Goal: Transaction & Acquisition: Download file/media

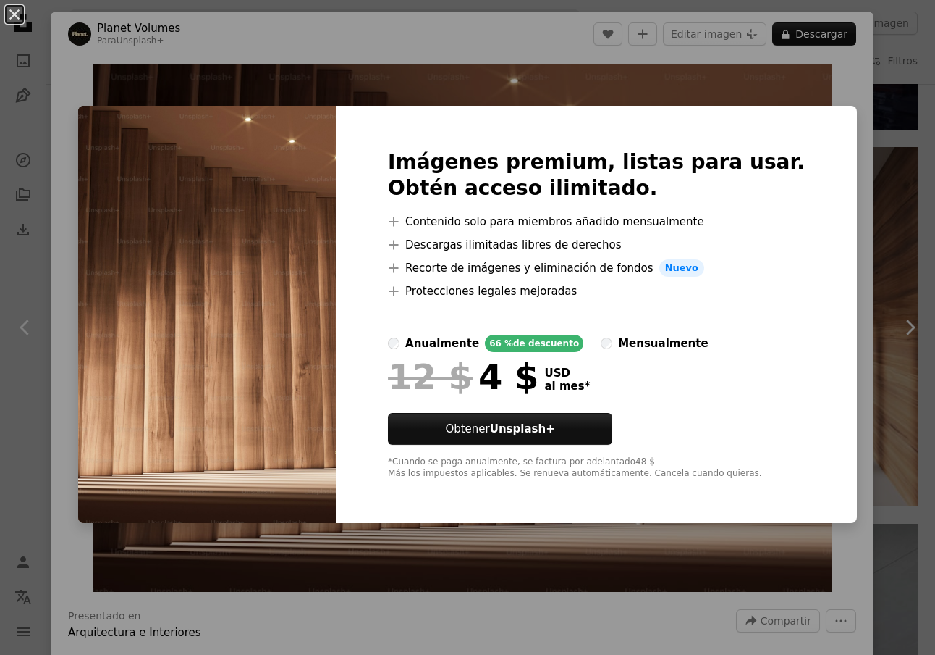
scroll to position [2163, 0]
click at [836, 111] on div "An X shape Imágenes premium, listas para usar. Obtén acceso ilimitado. A plus s…" at bounding box center [467, 327] width 935 height 655
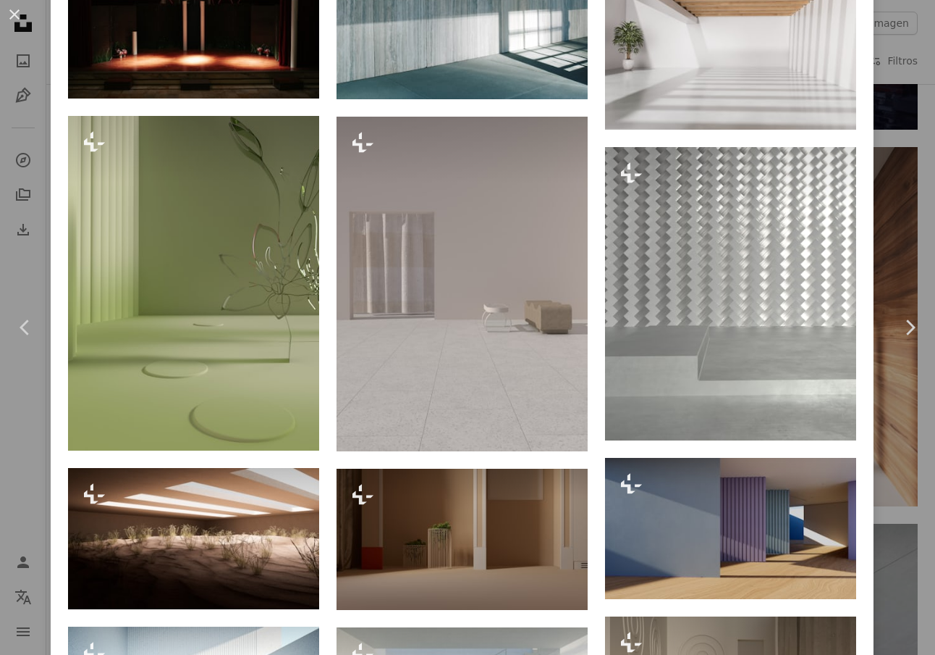
scroll to position [1191, 0]
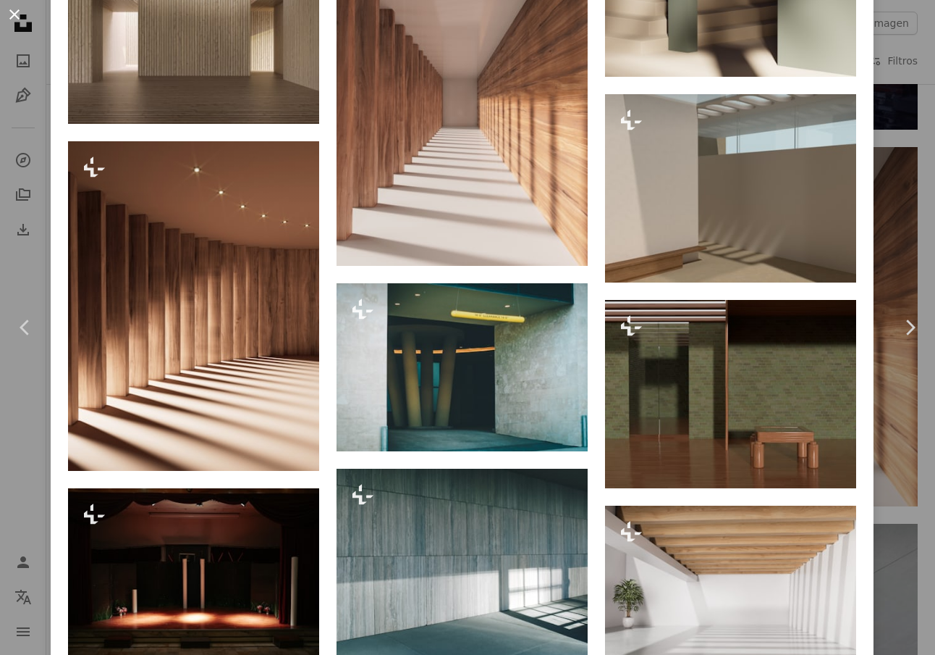
click at [14, 14] on button "An X shape" at bounding box center [14, 14] width 17 height 17
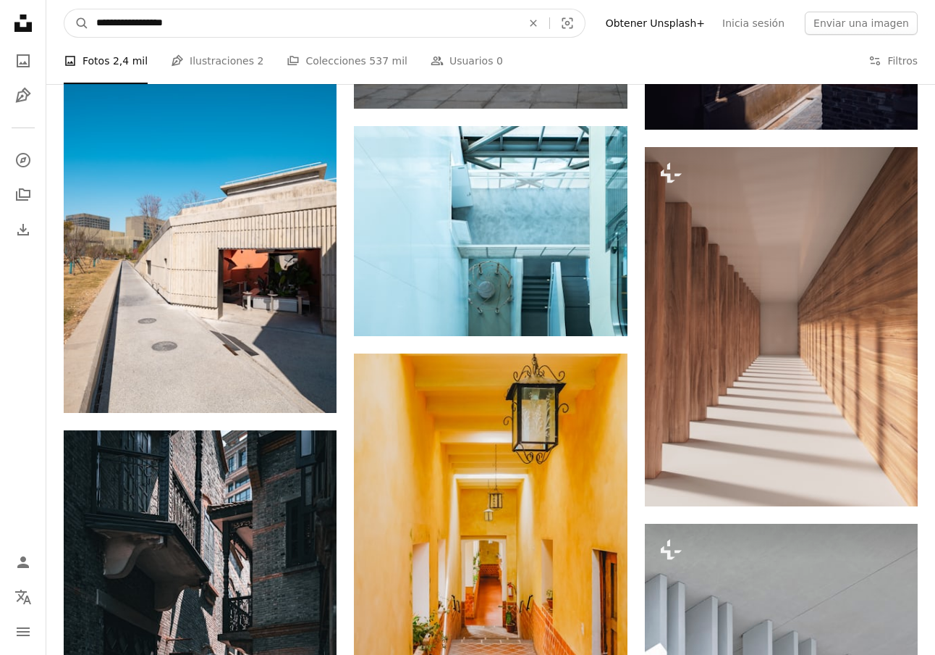
click at [205, 31] on input "**********" at bounding box center [303, 23] width 429 height 28
type input "*******"
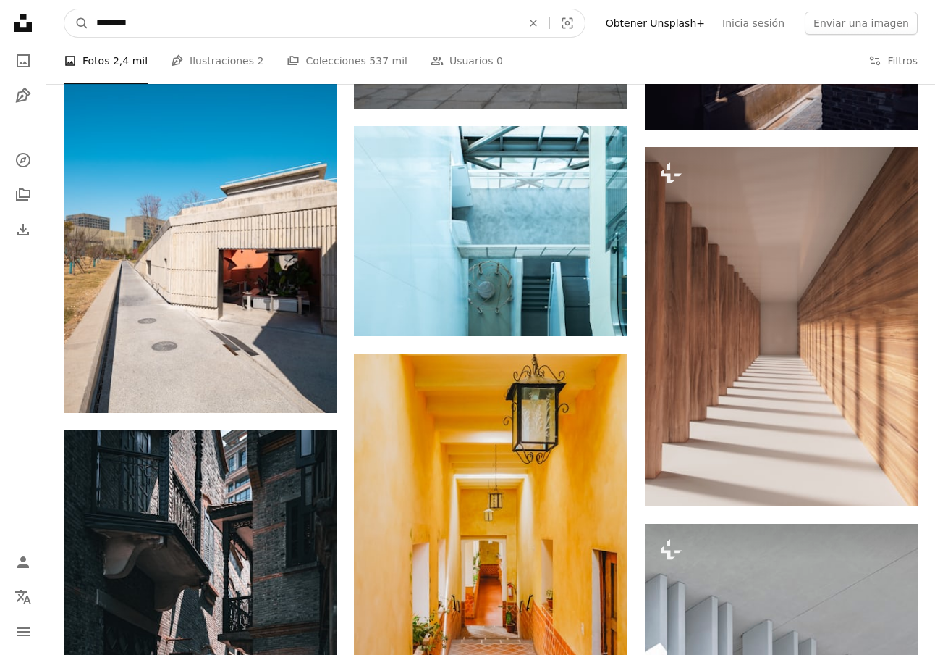
click at [77, 23] on button "A magnifying glass" at bounding box center [76, 23] width 25 height 28
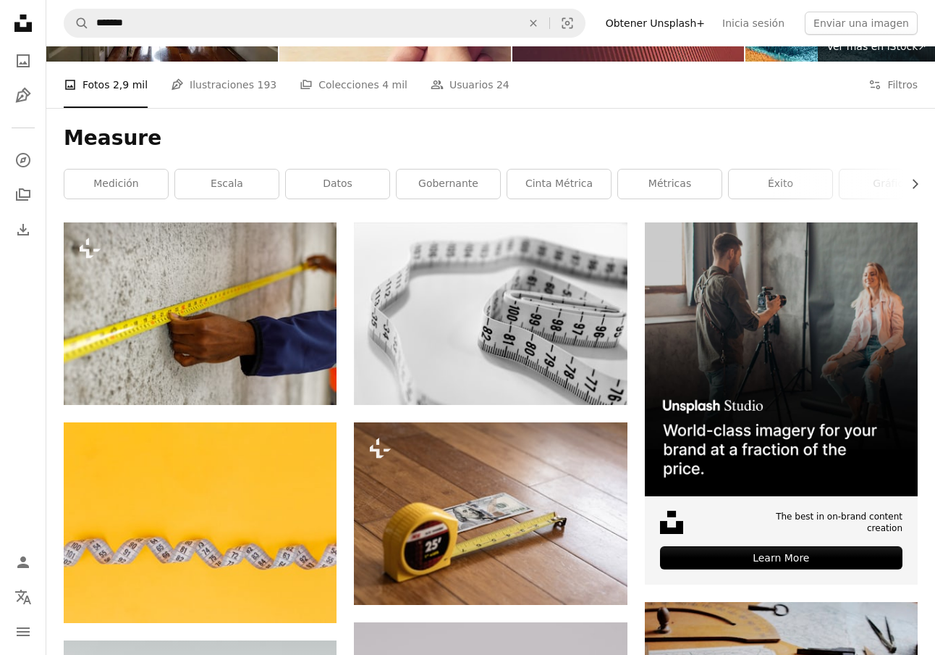
scroll to position [137, 0]
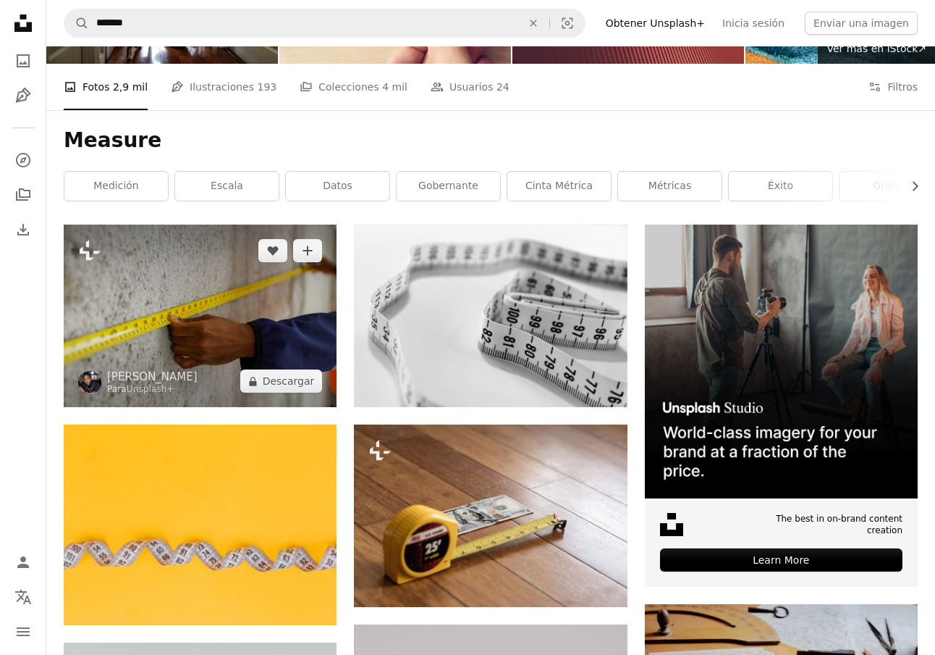
click at [227, 340] on img at bounding box center [200, 315] width 273 height 182
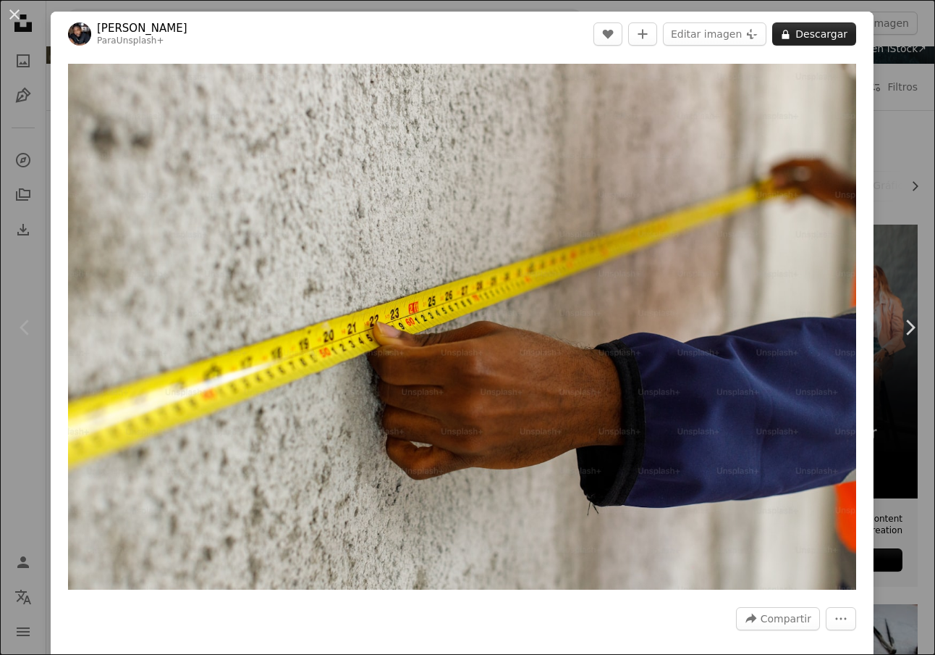
click at [818, 33] on button "A lock Descargar" at bounding box center [815, 33] width 84 height 23
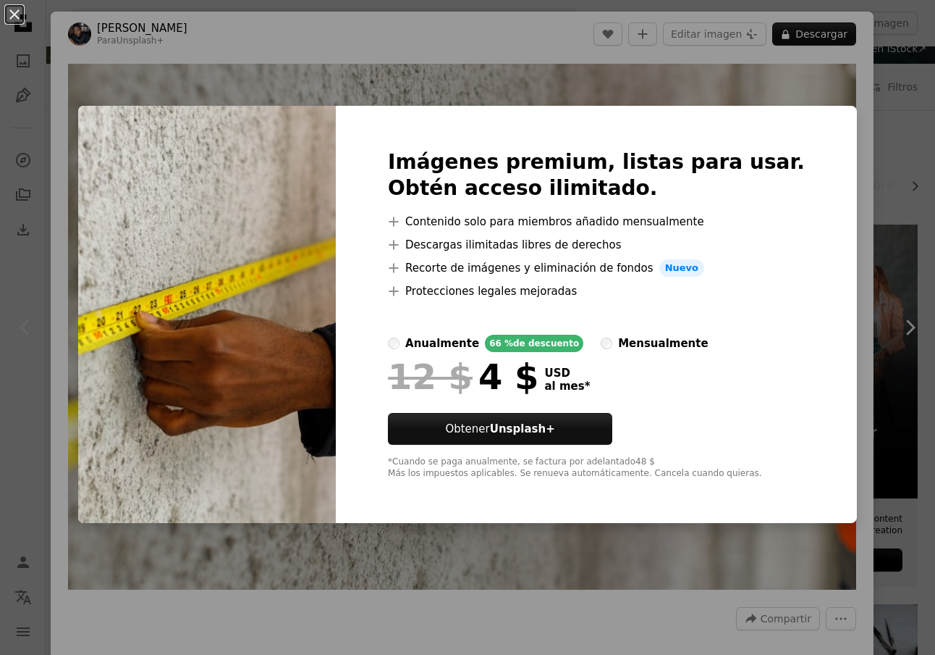
click at [876, 102] on div "An X shape Imágenes premium, listas para usar. Obtén acceso ilimitado. A plus s…" at bounding box center [467, 327] width 935 height 655
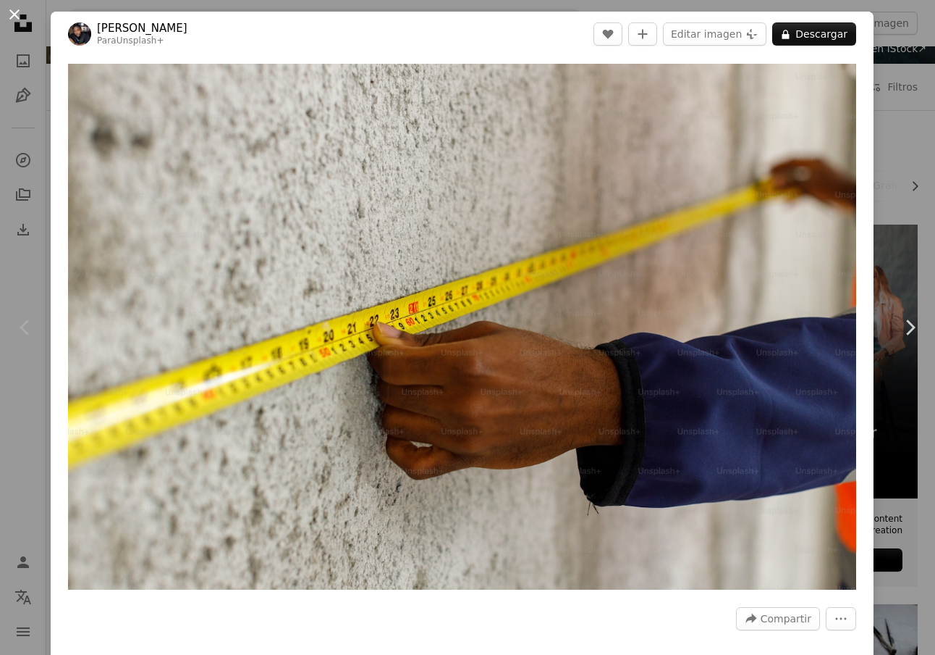
click at [16, 20] on button "An X shape" at bounding box center [14, 14] width 17 height 17
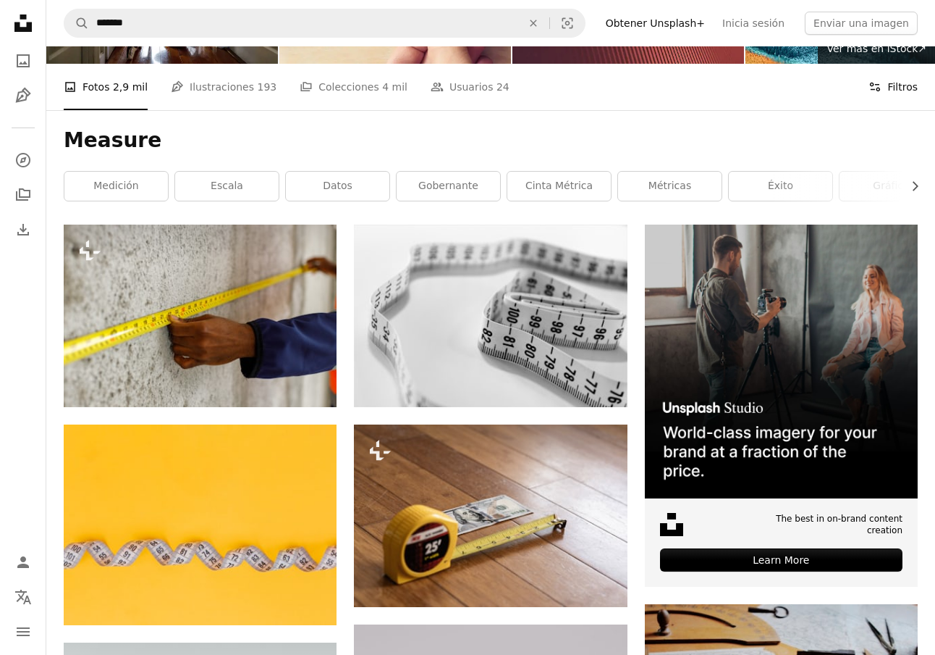
click at [908, 90] on button "Filters Filtros" at bounding box center [893, 87] width 49 height 46
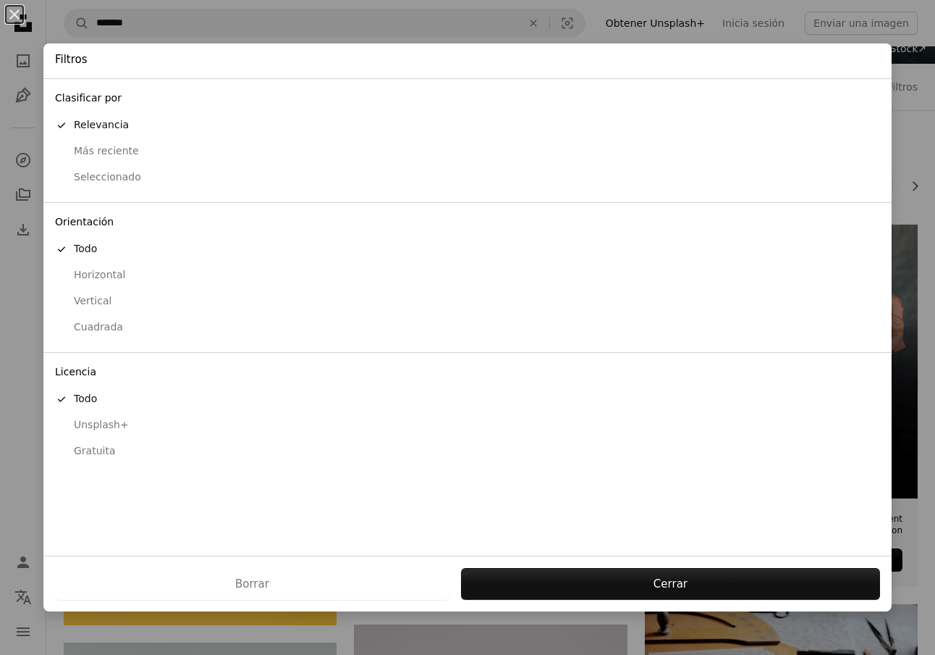
drag, startPoint x: 88, startPoint y: 445, endPoint x: 75, endPoint y: 432, distance: 19.5
click at [88, 445] on div "Gratuita" at bounding box center [467, 451] width 825 height 14
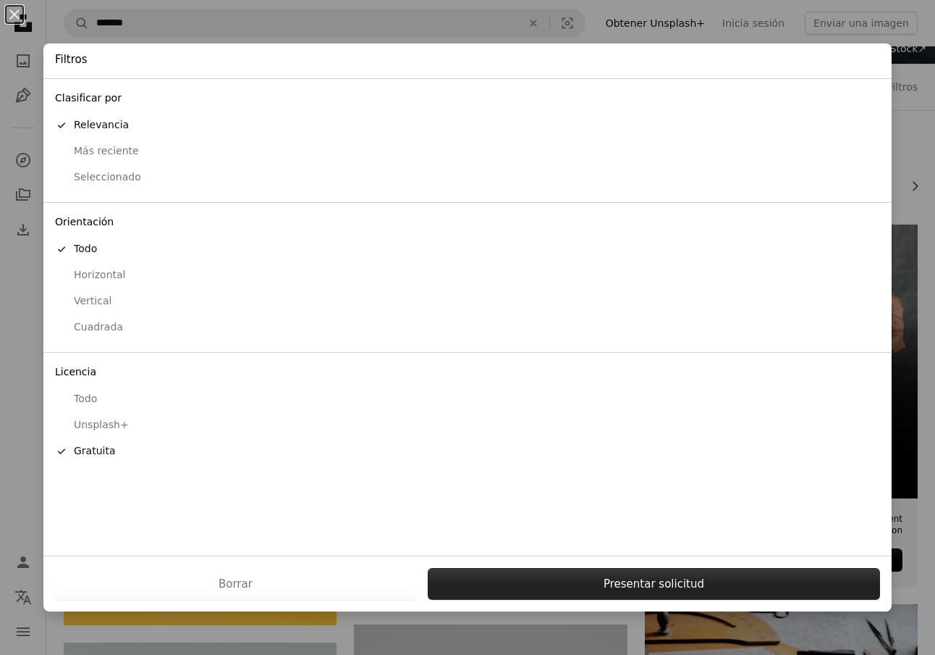
click at [658, 581] on button "Presentar solicitud" at bounding box center [654, 584] width 453 height 32
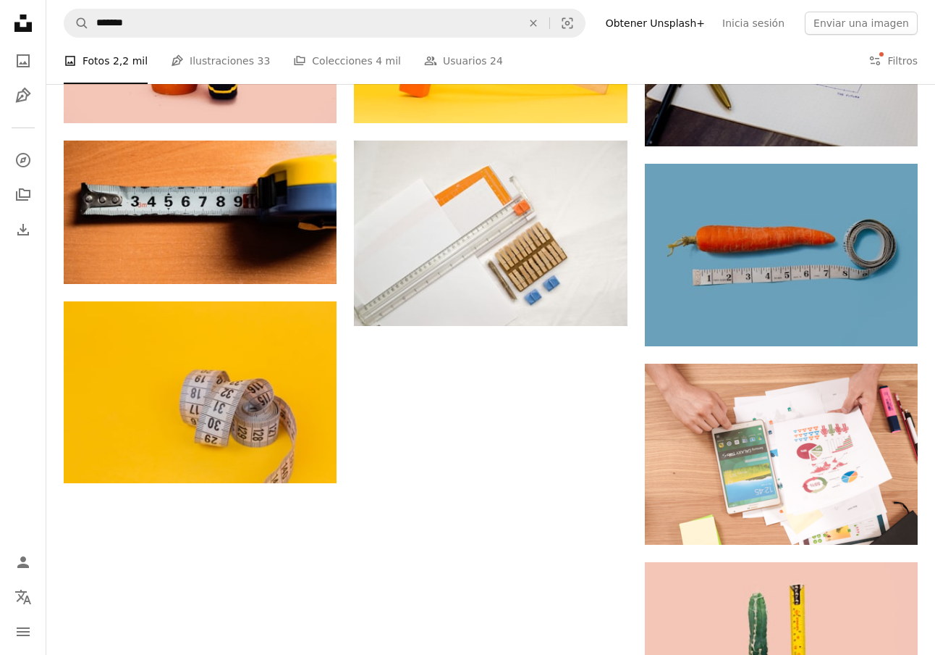
scroll to position [1452, 0]
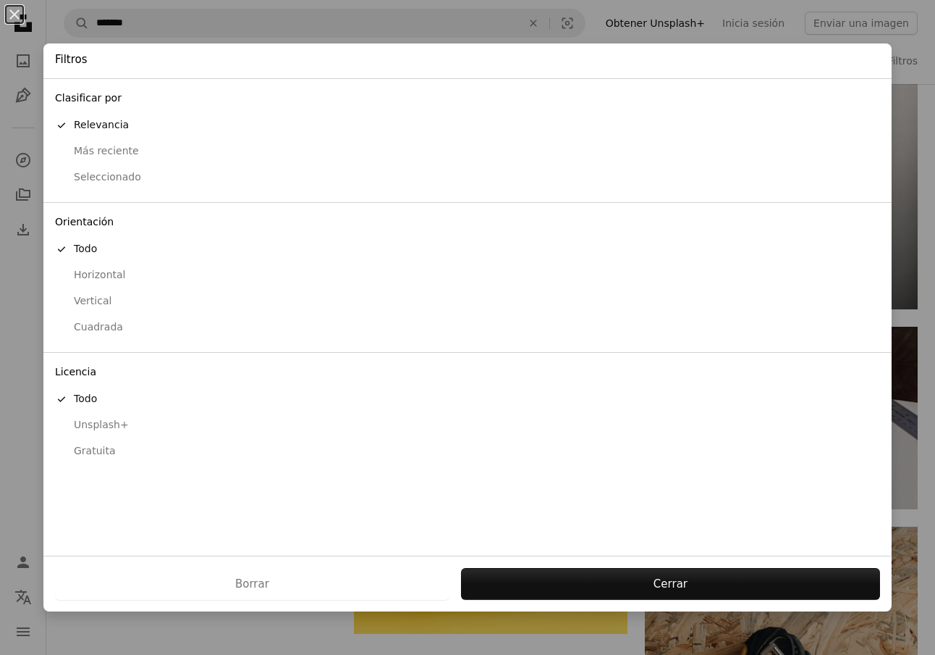
scroll to position [137, 0]
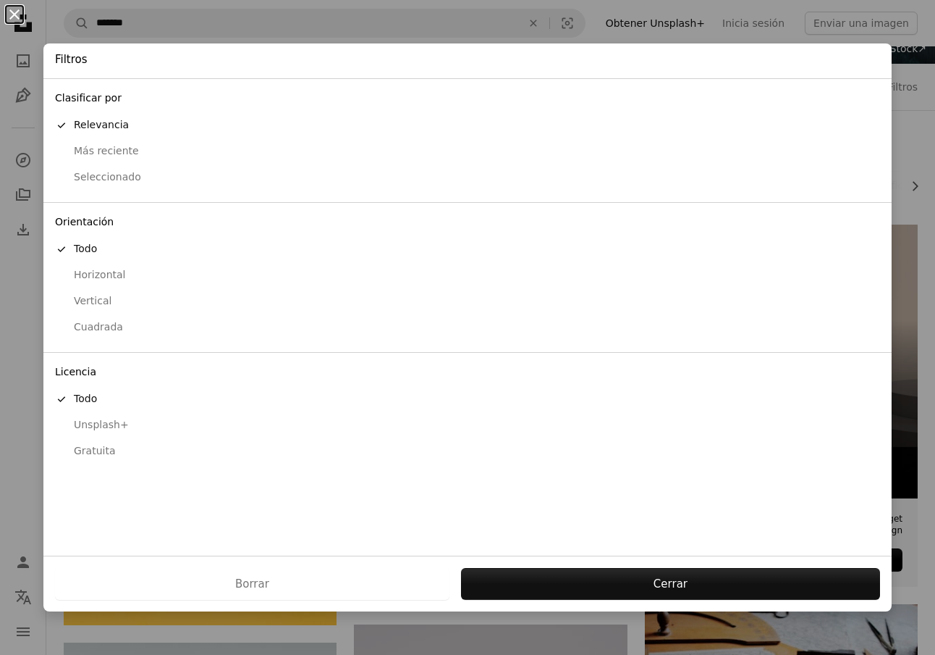
click at [20, 22] on button "An X shape" at bounding box center [14, 14] width 17 height 17
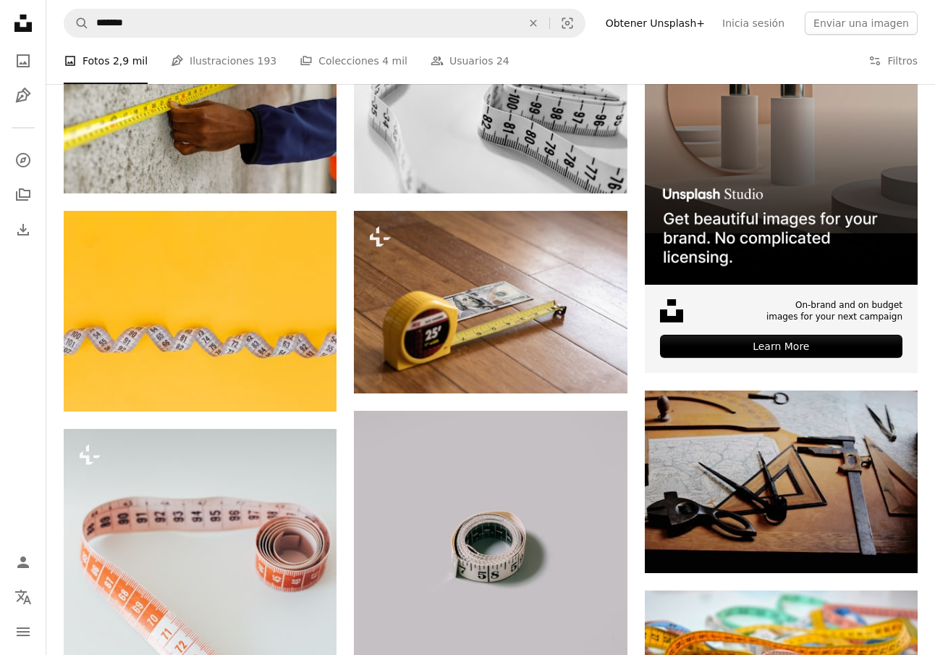
scroll to position [325, 0]
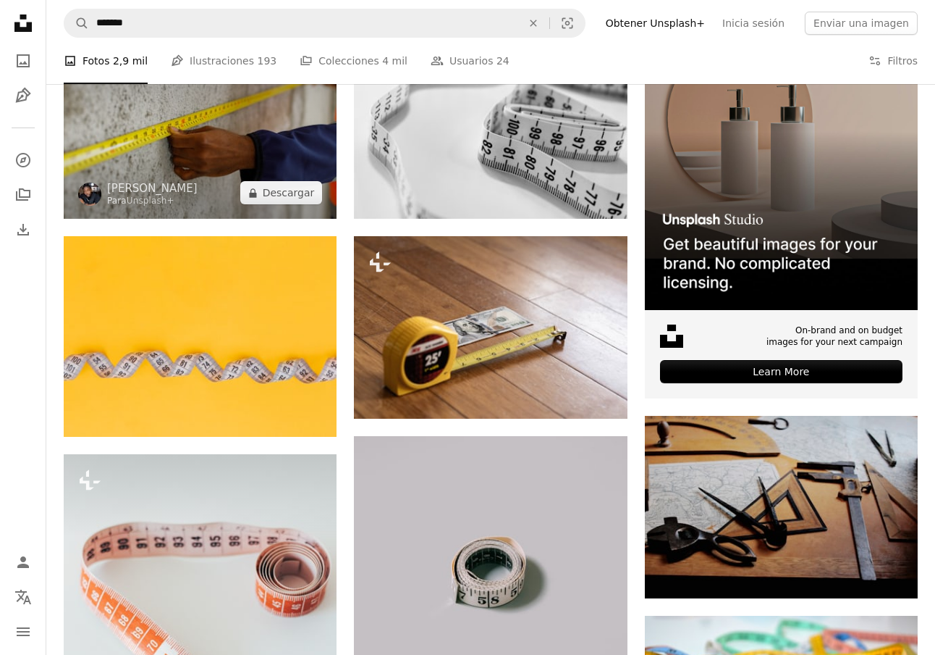
click at [275, 152] on img at bounding box center [200, 127] width 273 height 182
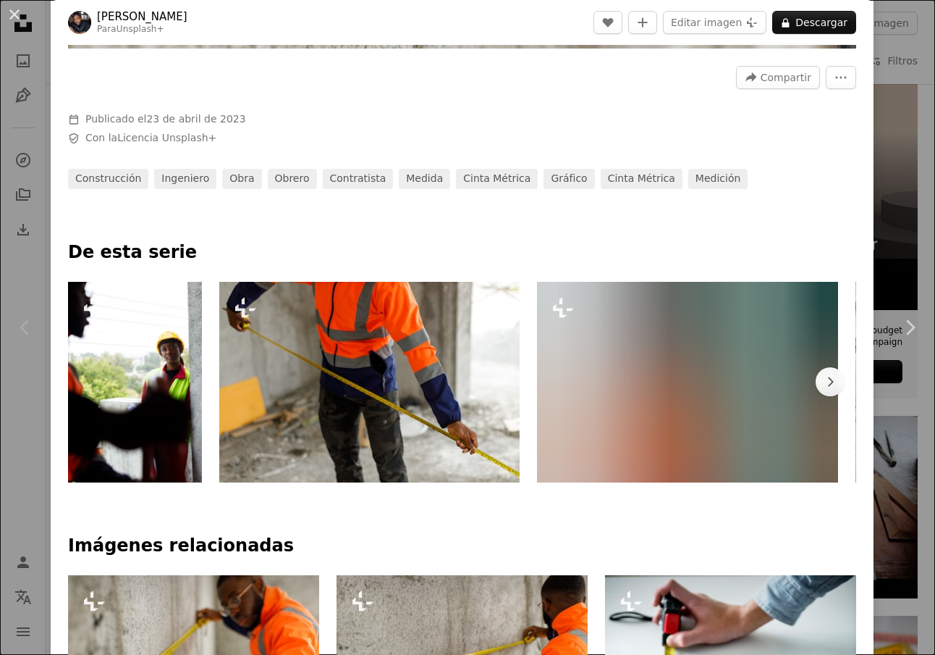
scroll to position [626, 0]
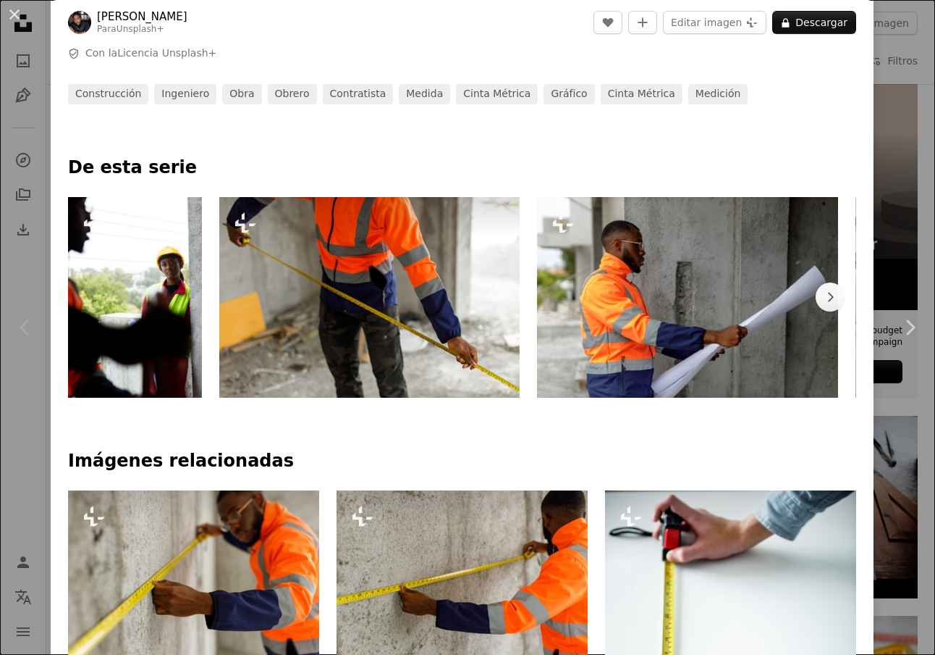
click at [382, 307] on img at bounding box center [369, 297] width 301 height 201
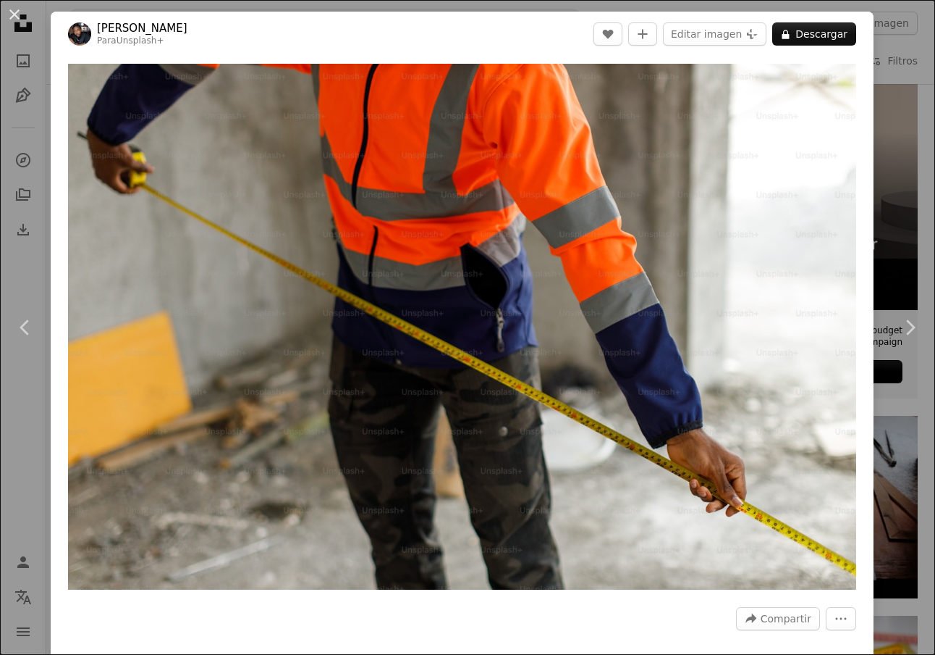
click at [902, 59] on div "An X shape Chevron left Chevron right [PERSON_NAME] Para Unsplash+ A heart A pl…" at bounding box center [467, 327] width 935 height 655
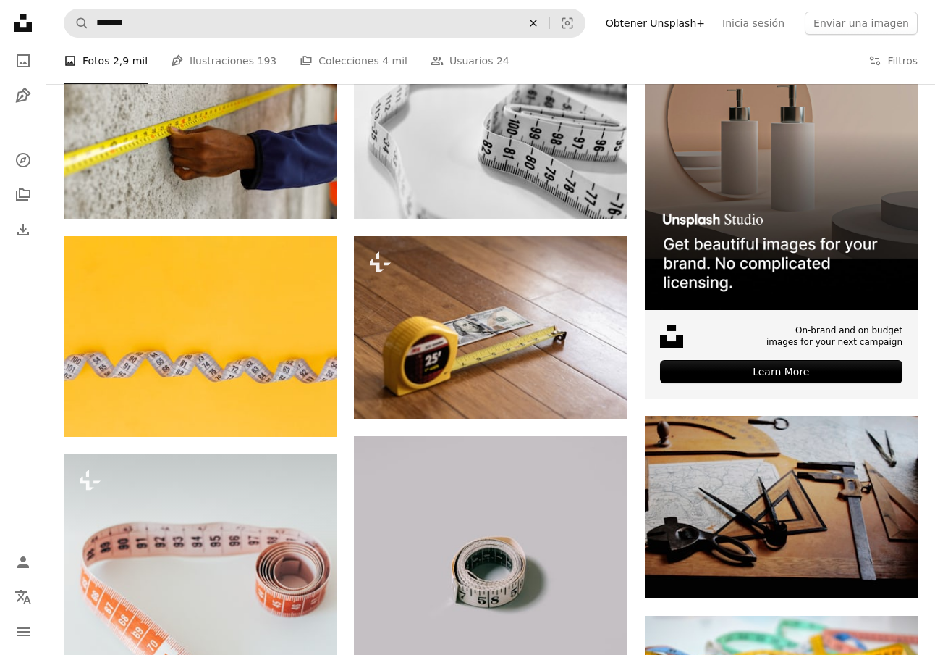
click at [537, 22] on icon "Encuentra imágenes en todo el sitio" at bounding box center [533, 23] width 7 height 7
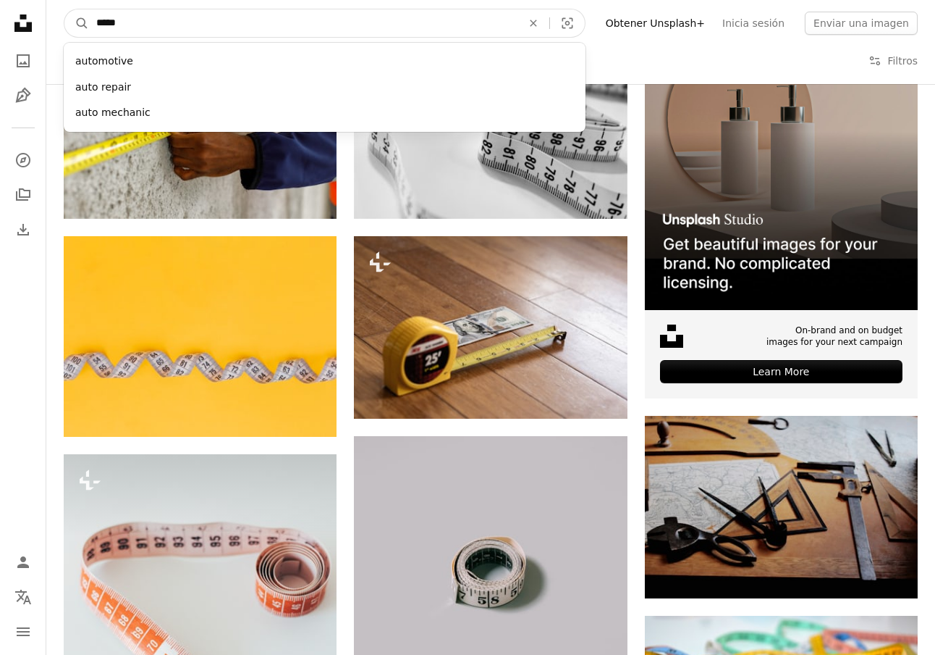
type input "******"
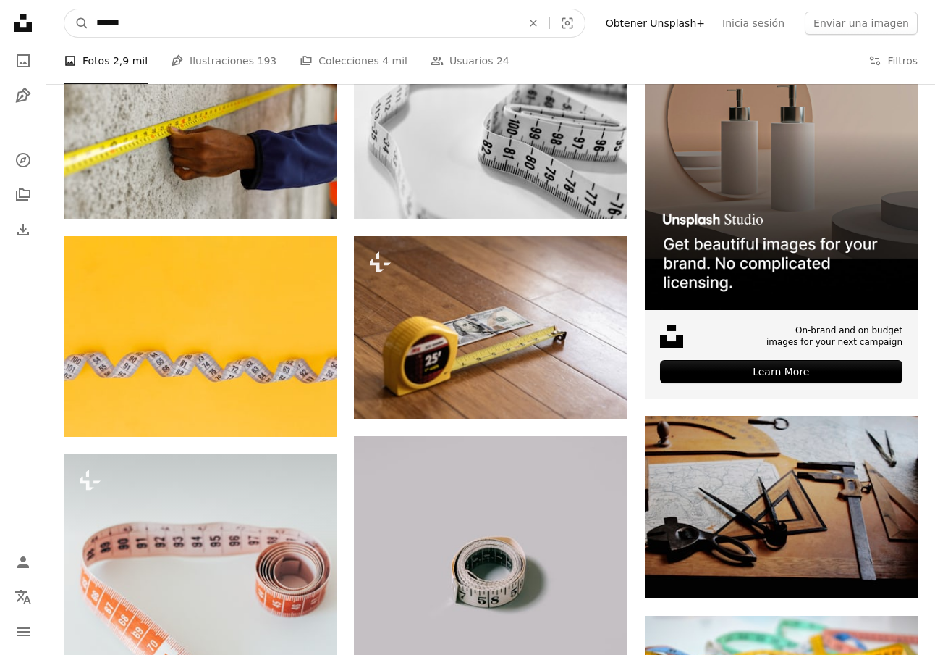
click at [77, 23] on button "A magnifying glass" at bounding box center [76, 23] width 25 height 28
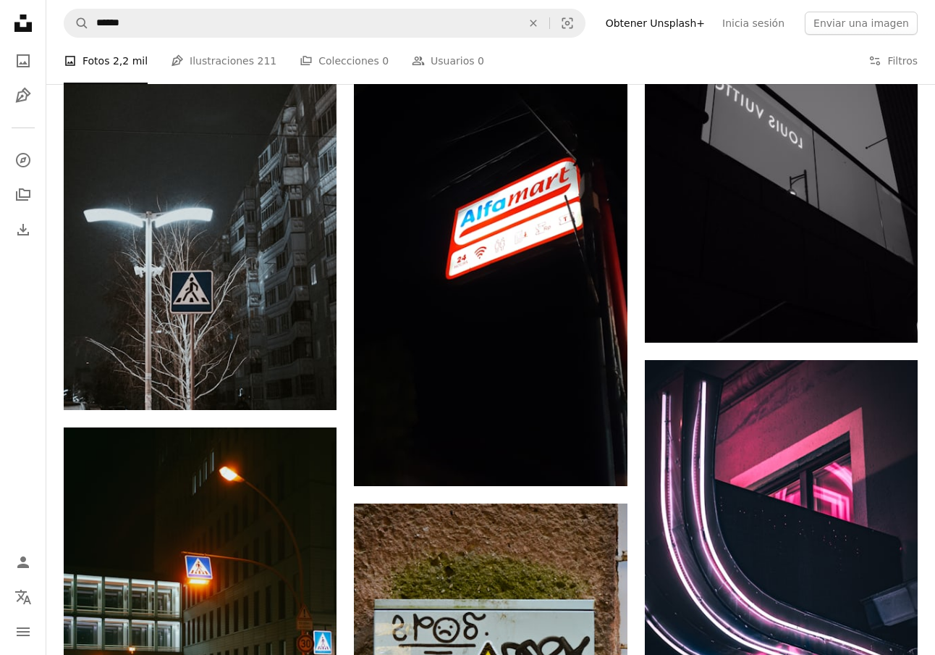
scroll to position [824, 0]
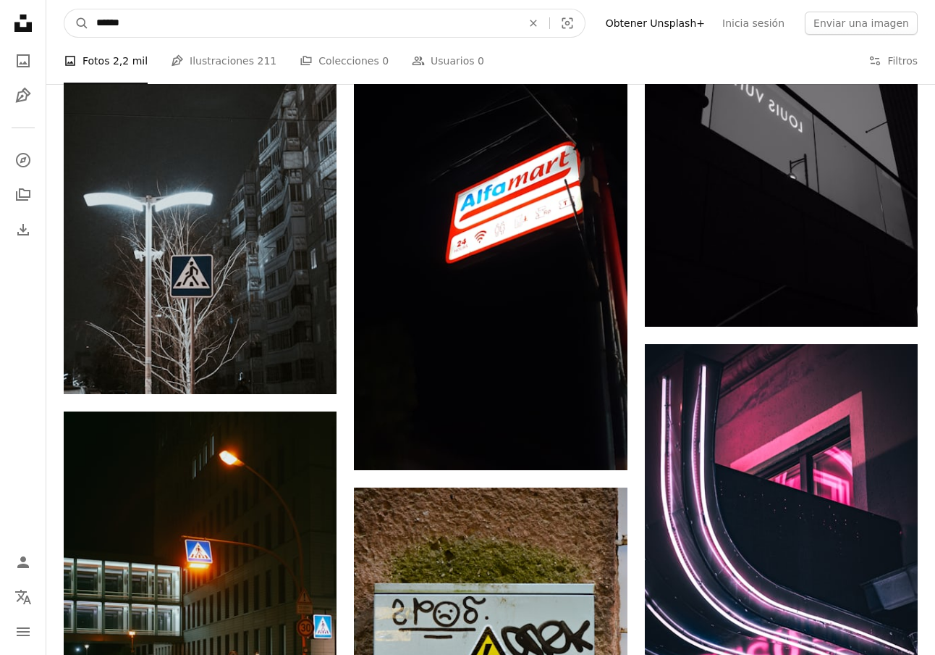
click at [456, 22] on input "******" at bounding box center [303, 23] width 429 height 28
type input "*****"
click at [77, 23] on button "A magnifying glass" at bounding box center [76, 23] width 25 height 28
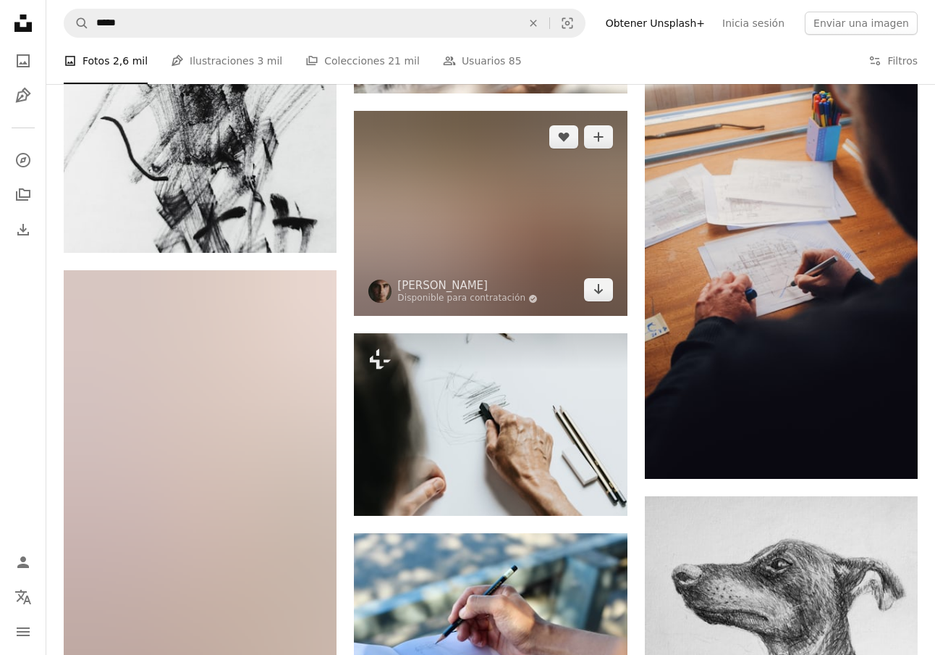
scroll to position [680, 0]
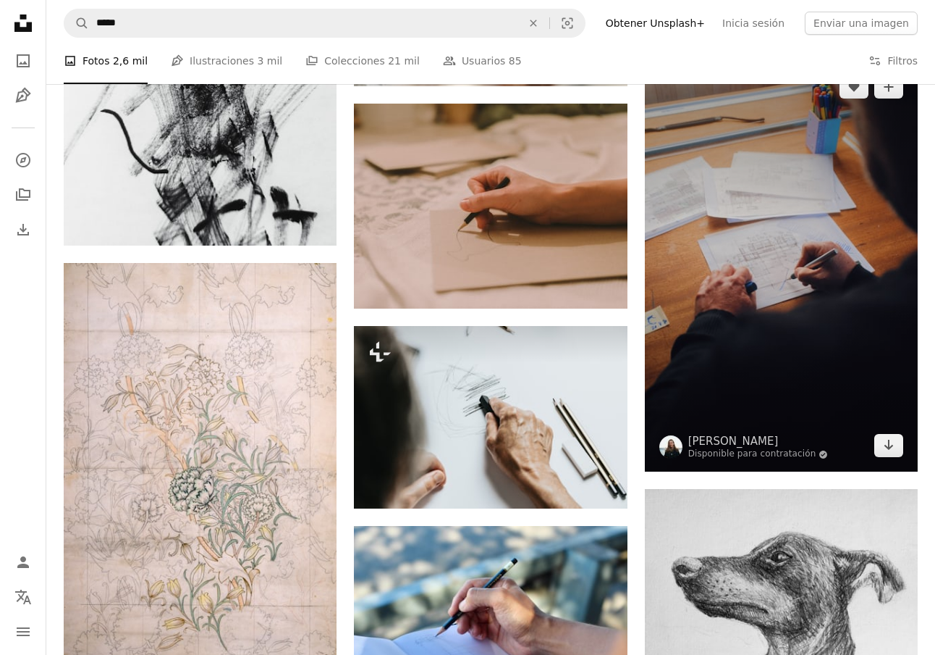
click at [778, 265] on img at bounding box center [781, 266] width 273 height 411
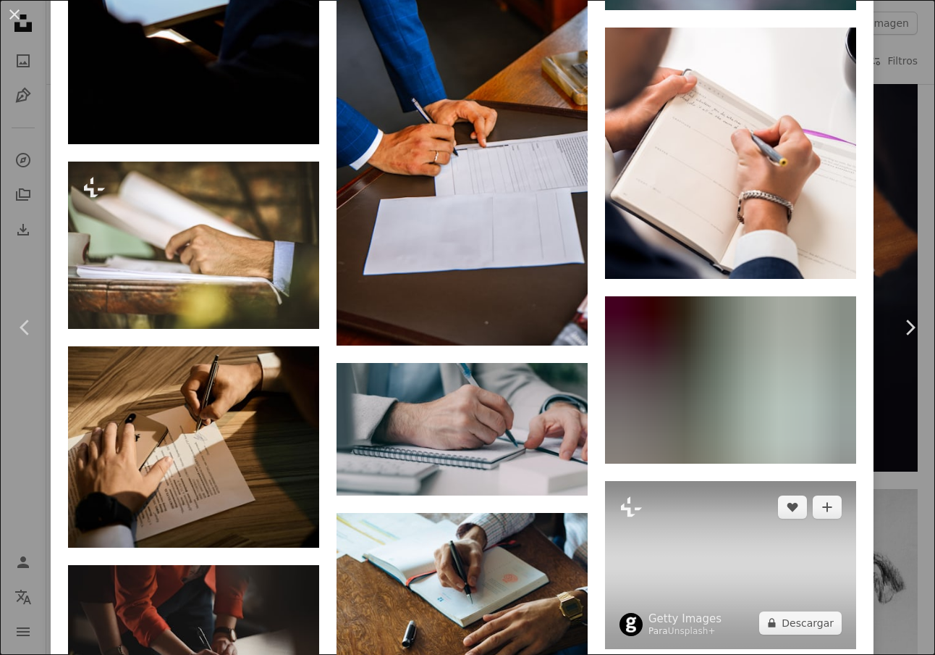
scroll to position [2268, 0]
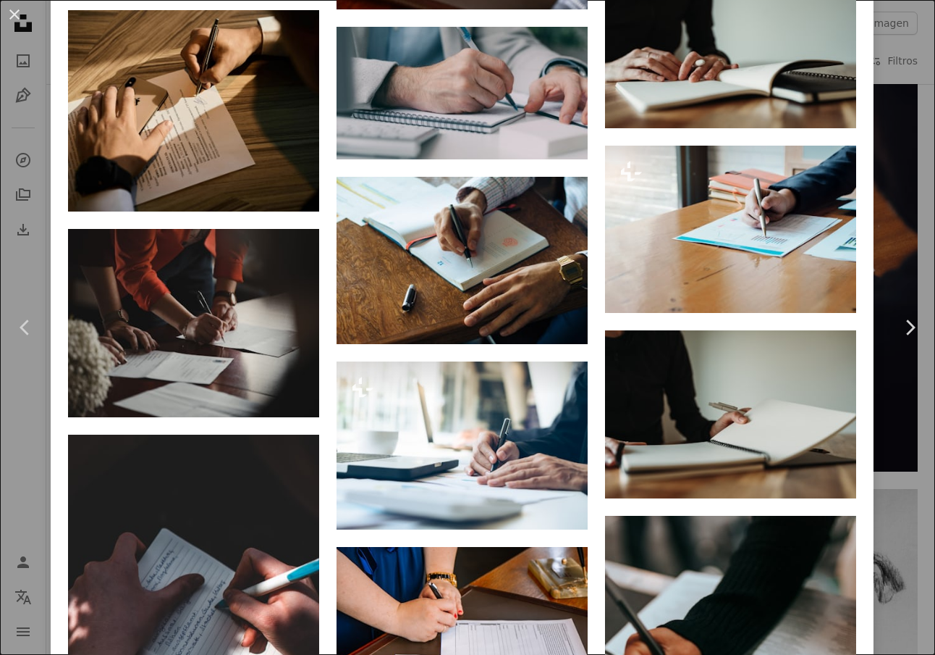
click at [893, 151] on div "An X shape Chevron left Chevron right [PERSON_NAME] Disponible para contratació…" at bounding box center [467, 327] width 935 height 655
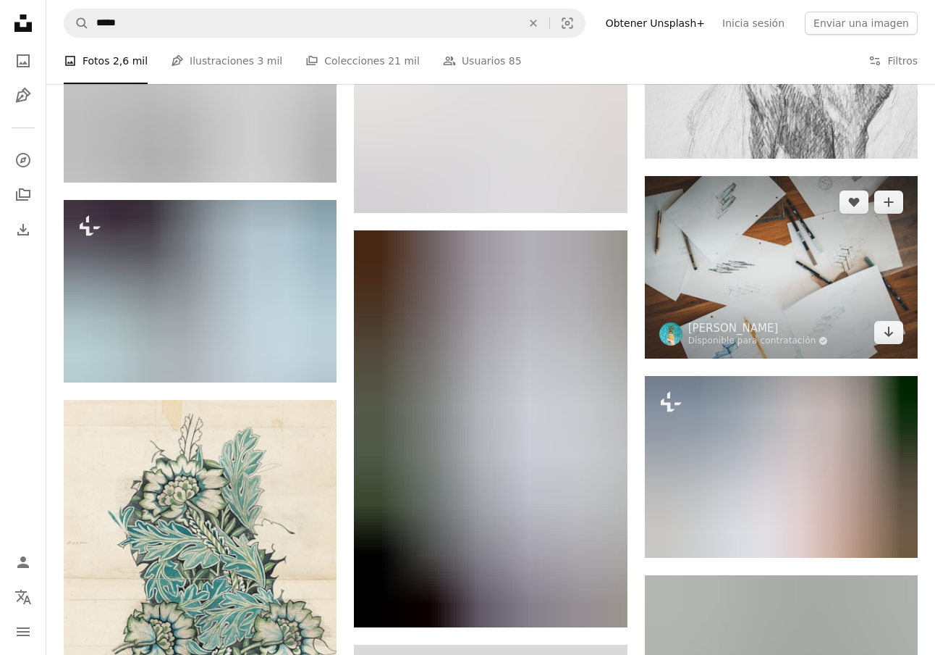
scroll to position [1934, 0]
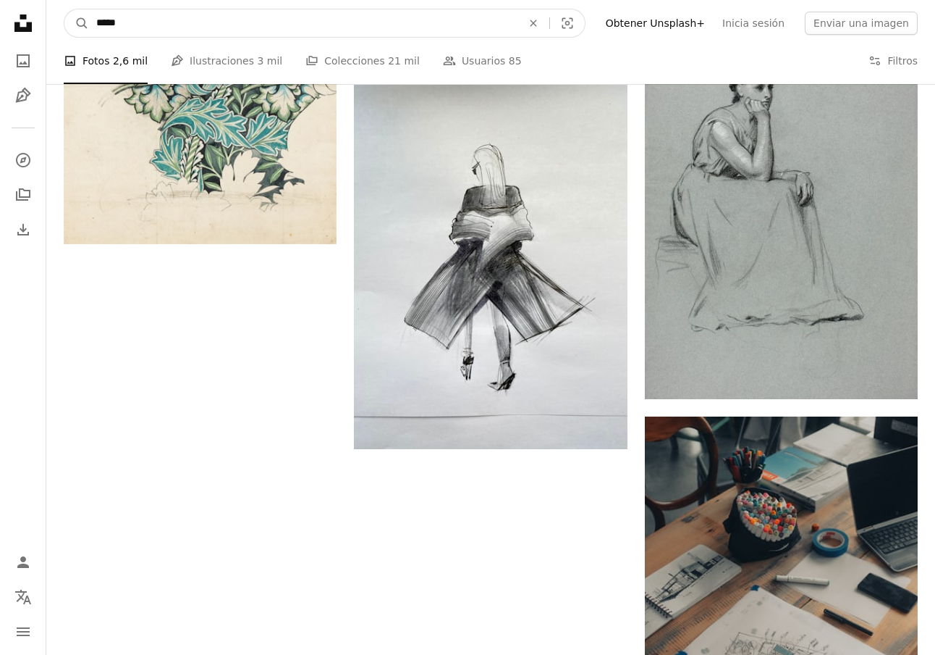
click at [316, 30] on input "*****" at bounding box center [303, 23] width 429 height 28
type input "**********"
click at [77, 23] on button "A magnifying glass" at bounding box center [76, 23] width 25 height 28
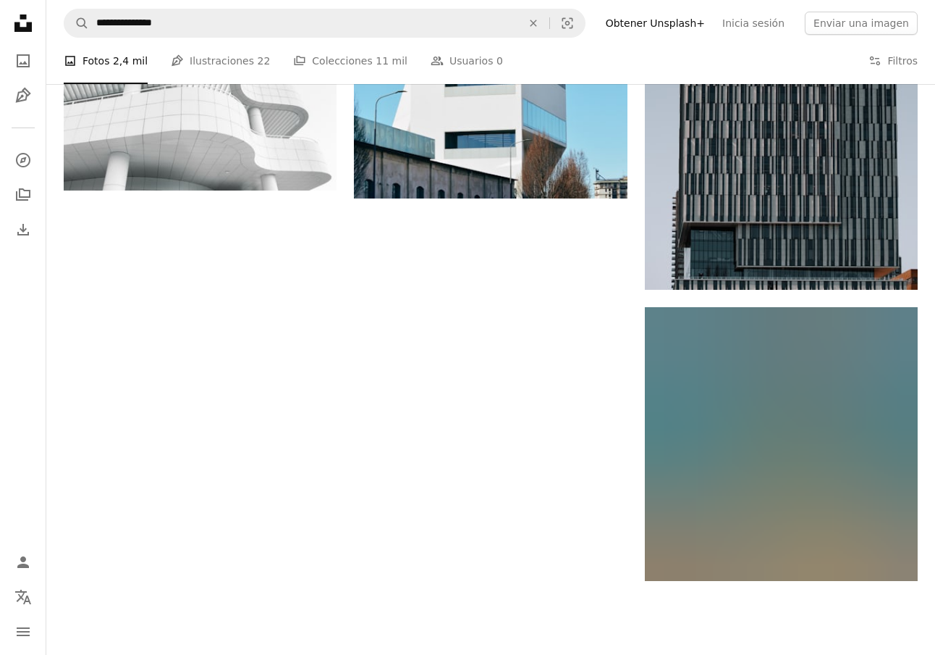
scroll to position [2588, 0]
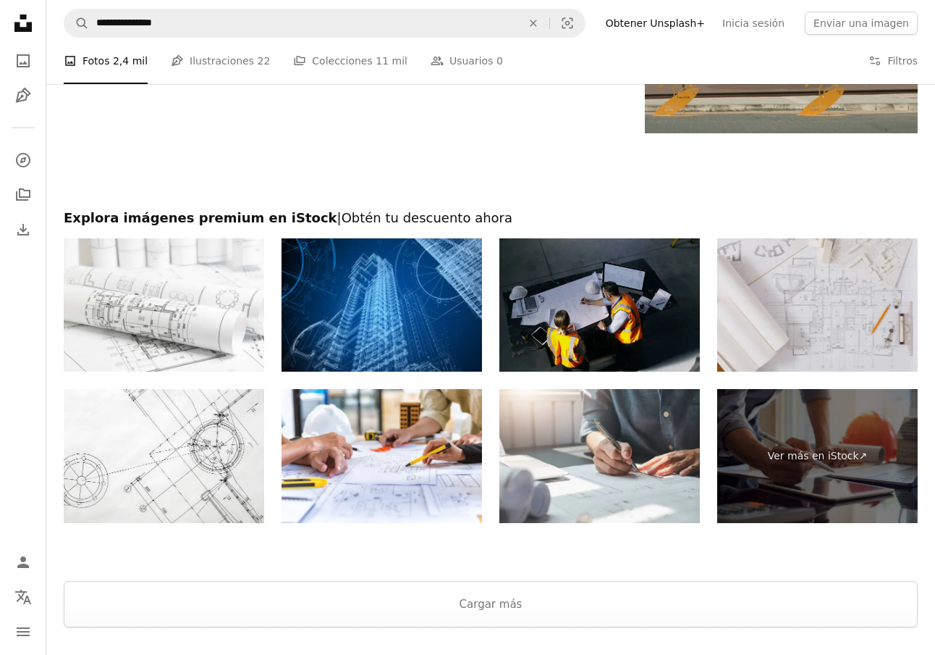
click at [781, 326] on img at bounding box center [818, 305] width 201 height 134
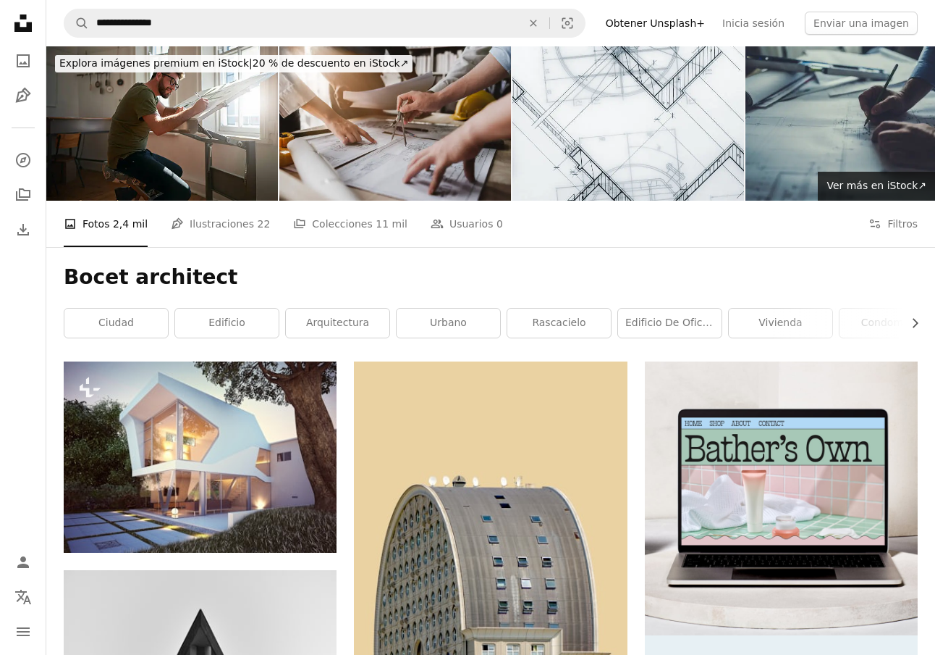
scroll to position [0, 0]
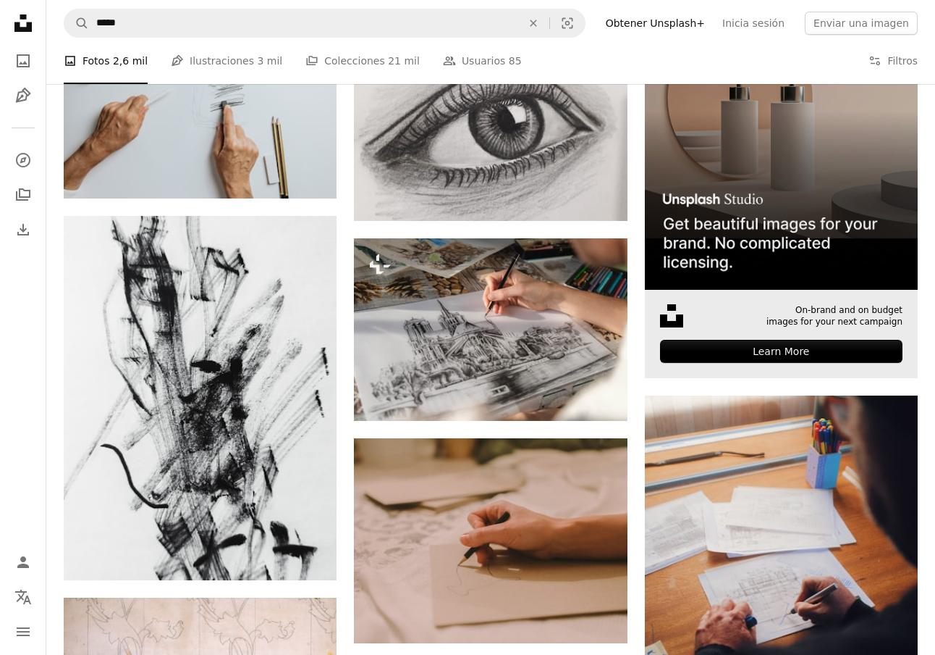
scroll to position [426, 0]
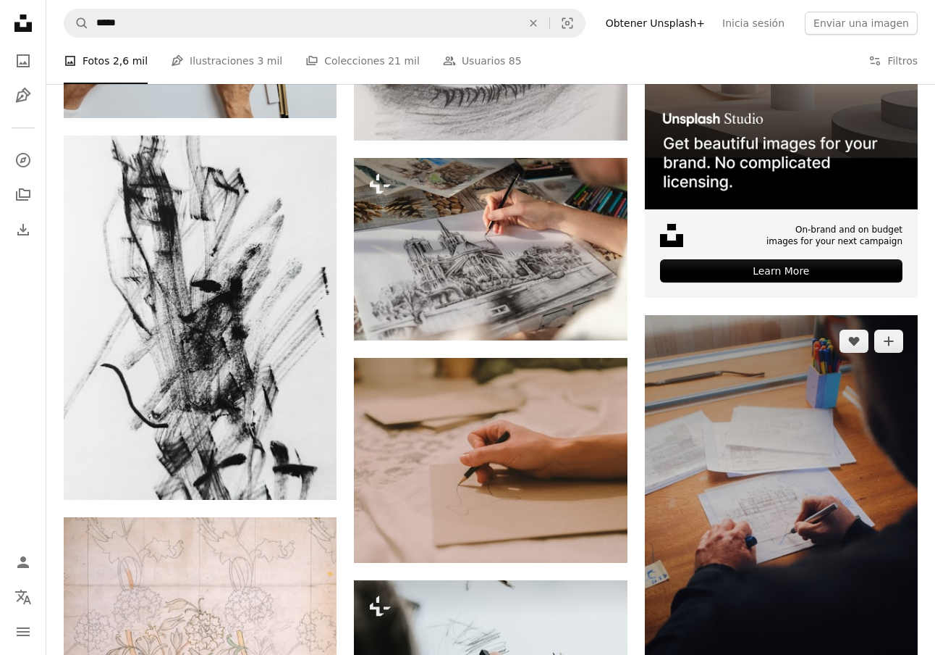
click at [756, 468] on img at bounding box center [781, 520] width 273 height 411
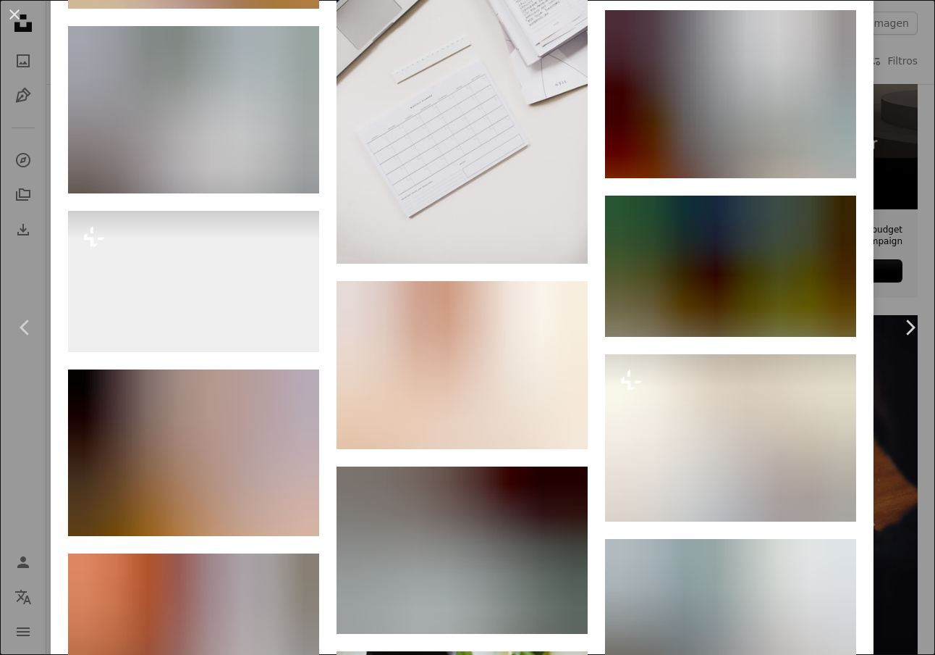
scroll to position [9930, 0]
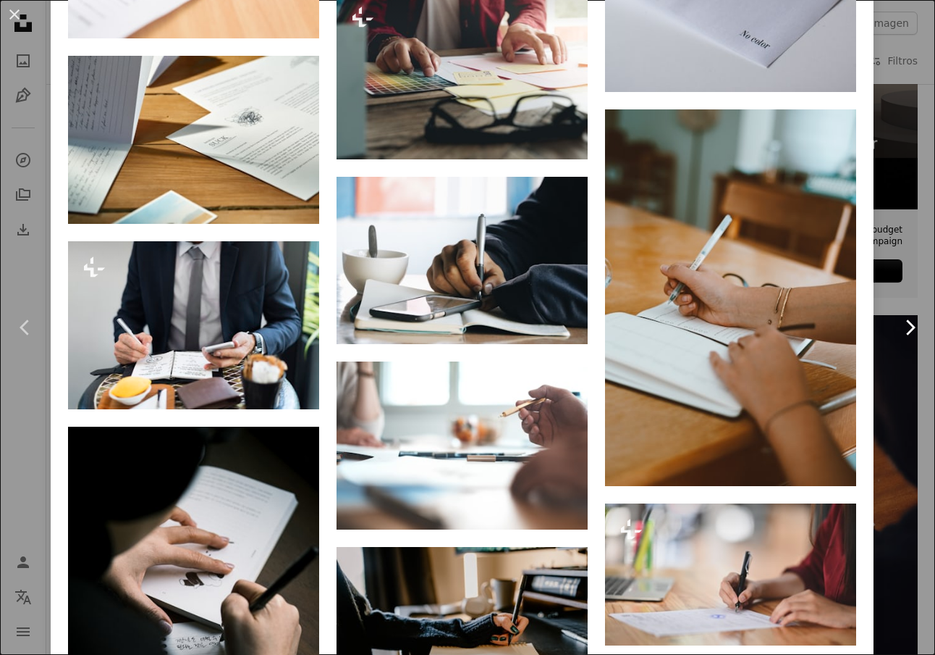
click at [902, 279] on link "Chevron right" at bounding box center [910, 327] width 51 height 139
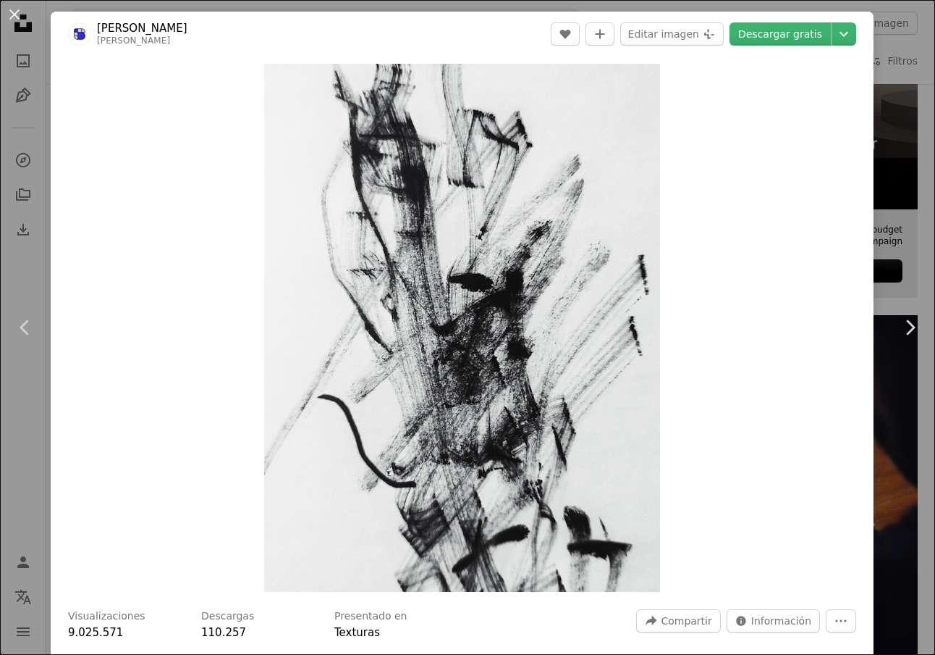
click at [900, 161] on div "An X shape Chevron left Chevron right [PERSON_NAME] A heart A plus sign Editar …" at bounding box center [467, 327] width 935 height 655
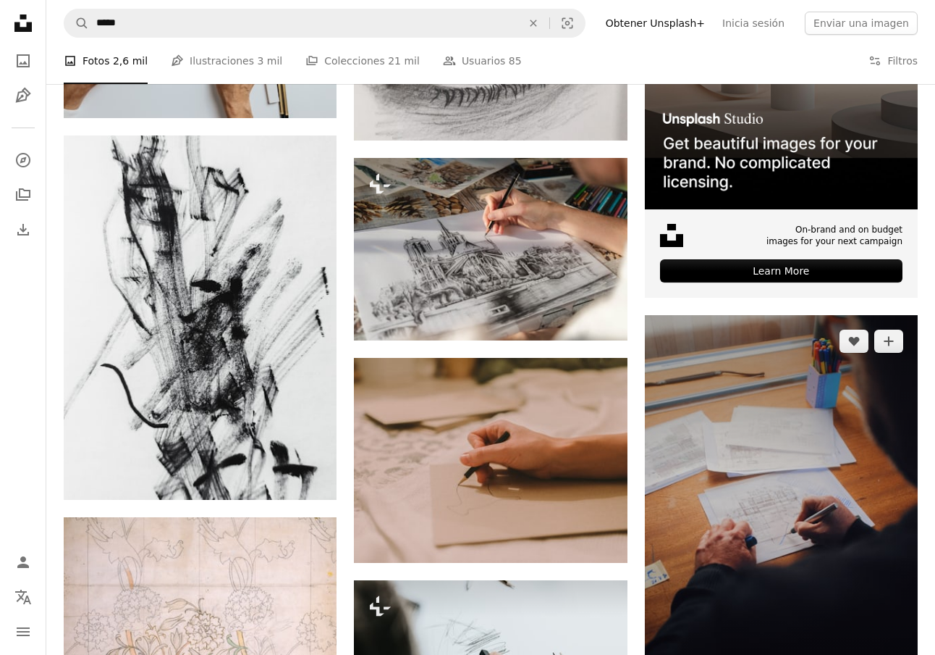
click at [735, 506] on img at bounding box center [781, 520] width 273 height 411
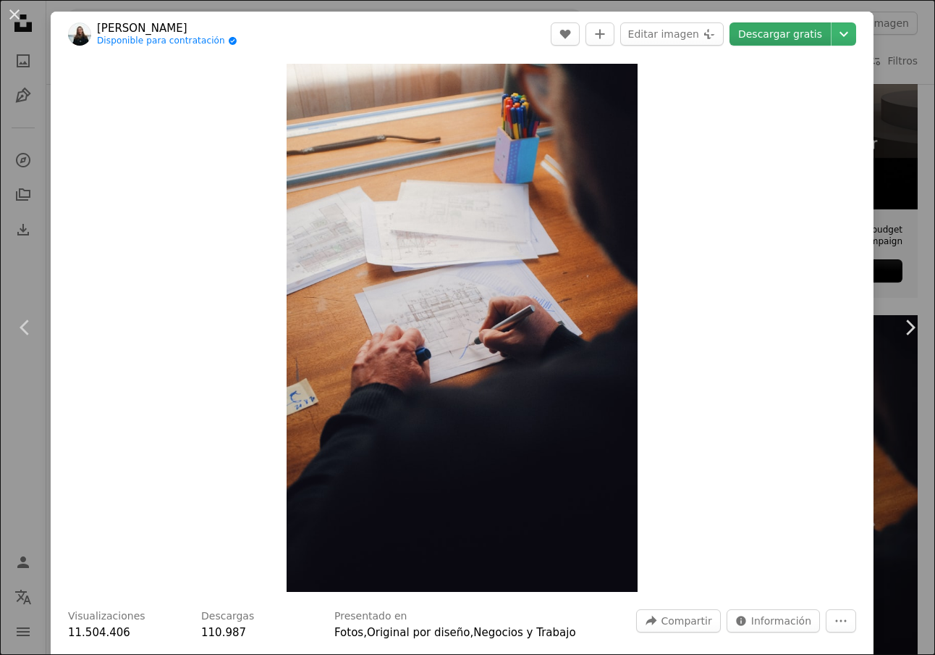
click at [800, 33] on link "Descargar gratis" at bounding box center [780, 33] width 101 height 23
